Goal: Task Accomplishment & Management: Manage account settings

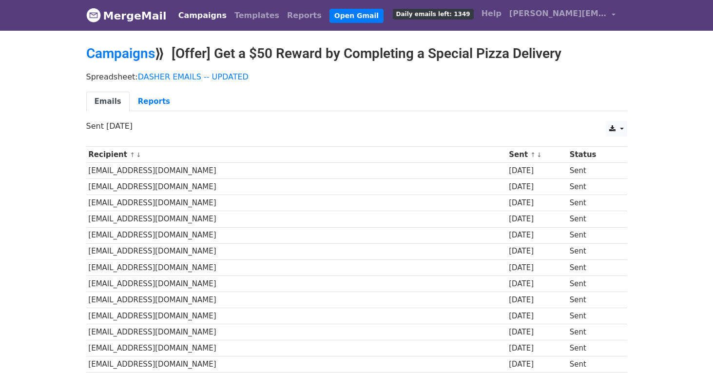
click at [195, 19] on link "Campaigns" at bounding box center [202, 15] width 56 height 19
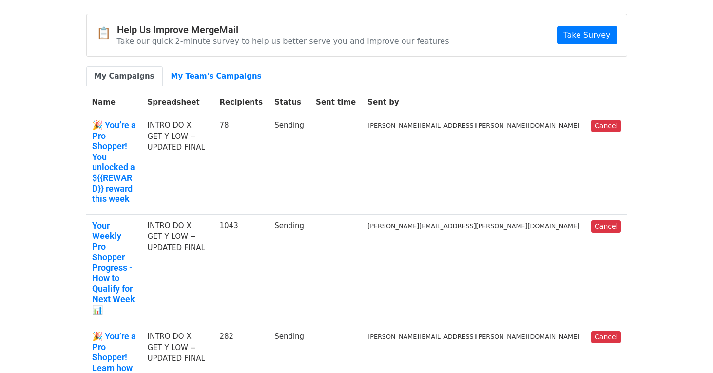
scroll to position [30, 0]
